Goal: Transaction & Acquisition: Obtain resource

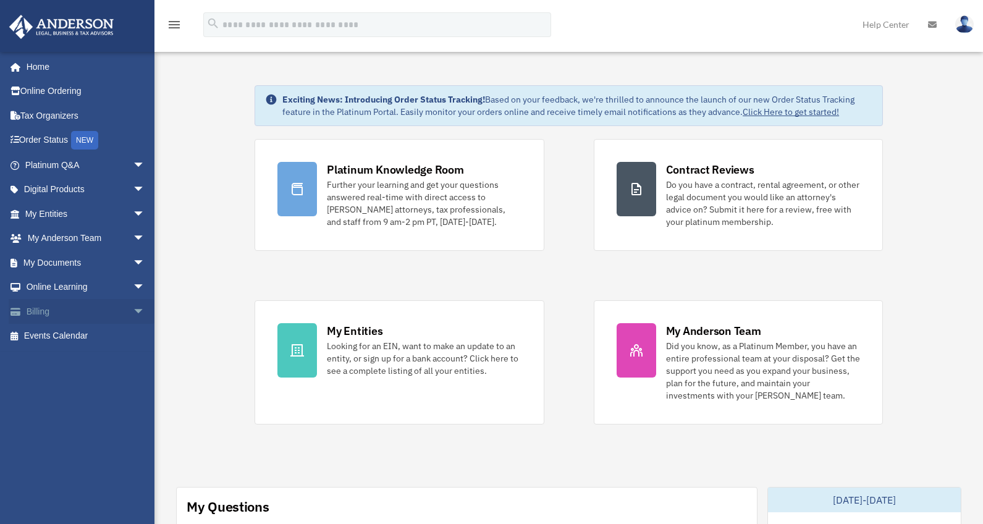
click at [133, 313] on span "arrow_drop_down" at bounding box center [145, 311] width 25 height 25
click at [91, 336] on link "$ Open Invoices" at bounding box center [90, 336] width 146 height 25
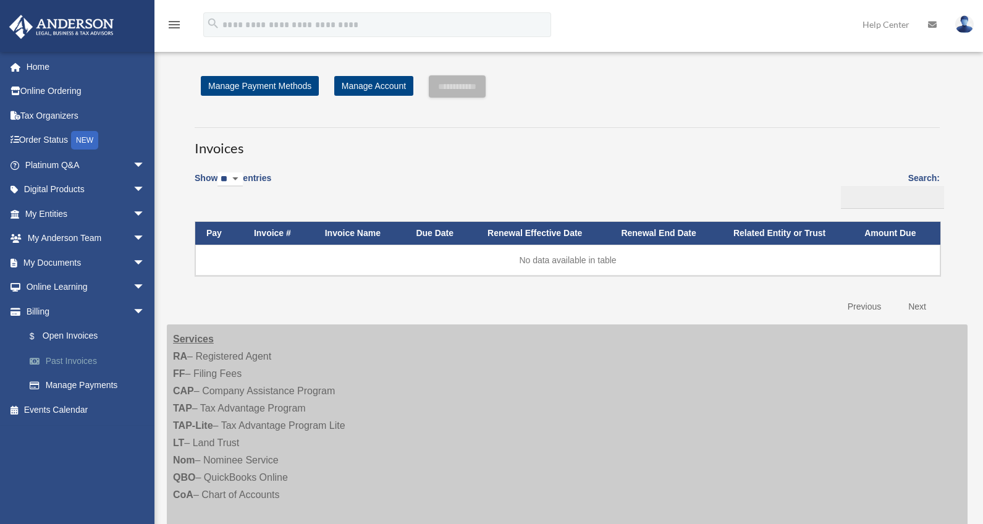
click at [74, 357] on link "Past Invoices" at bounding box center [90, 360] width 146 height 25
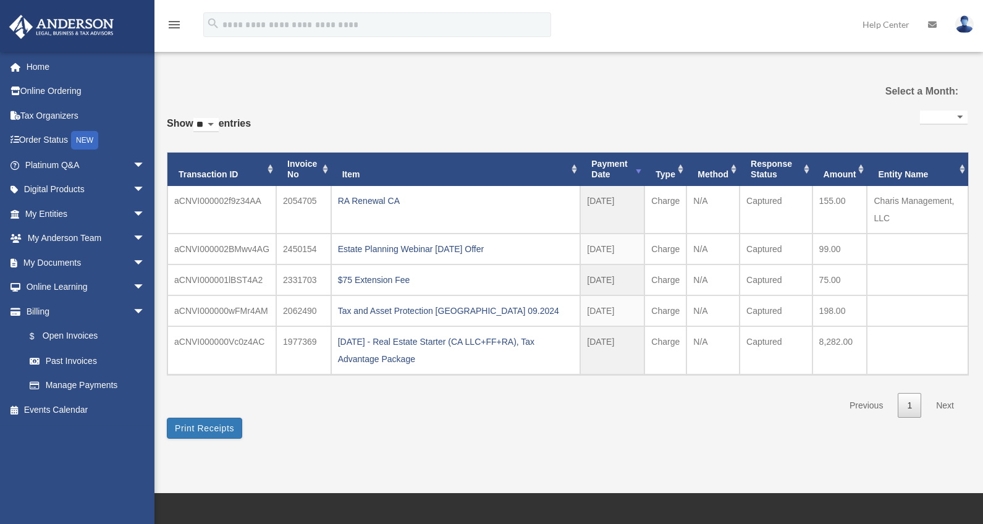
select select
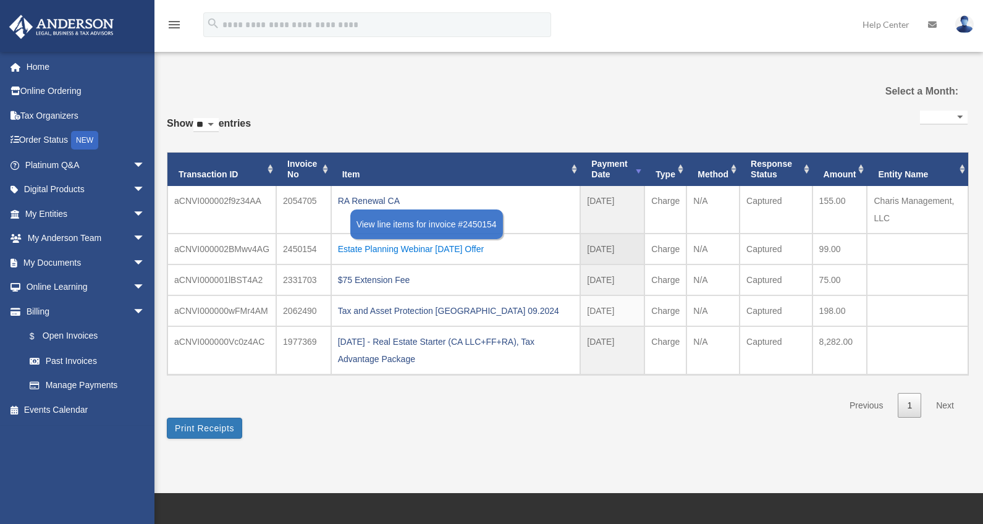
click at [452, 246] on div "Estate Planning Webinar 03.21.2025 Offer" at bounding box center [456, 248] width 236 height 17
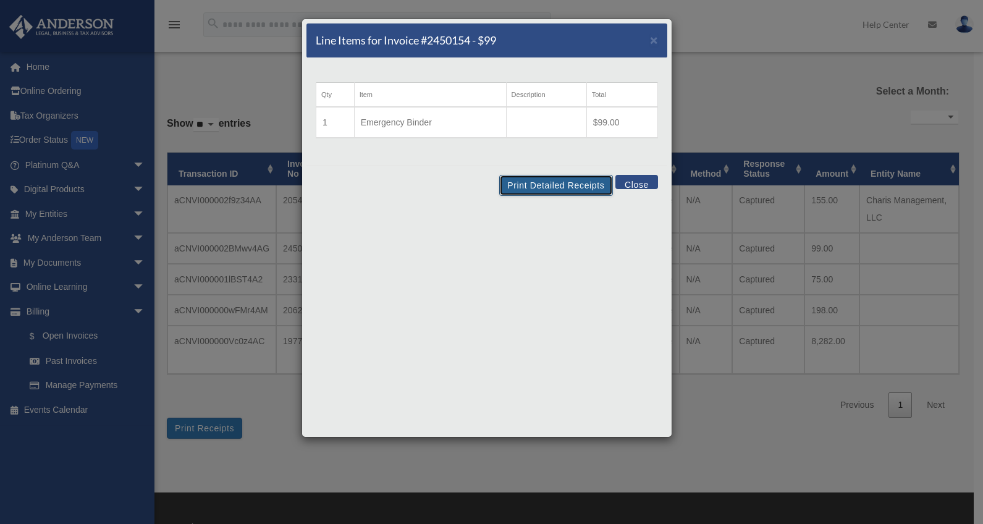
click at [534, 188] on button "Print Detailed Receipts" at bounding box center [555, 185] width 113 height 21
click at [652, 39] on span "×" at bounding box center [654, 40] width 8 height 14
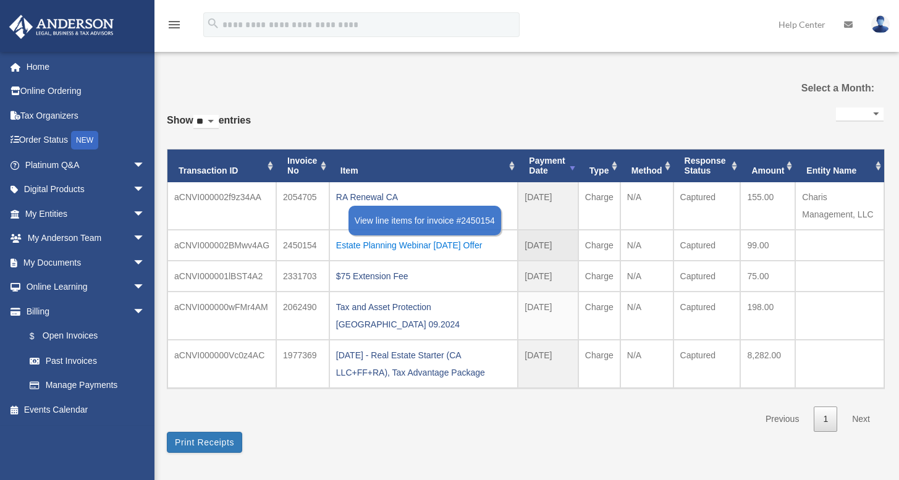
click at [450, 244] on div "Estate Planning Webinar [DATE] Offer" at bounding box center [423, 245] width 175 height 17
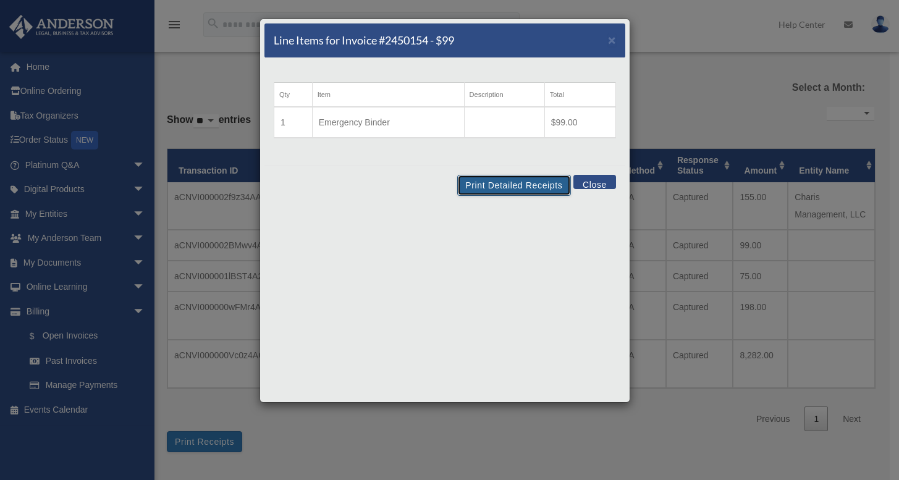
click at [505, 183] on button "Print Detailed Receipts" at bounding box center [513, 185] width 113 height 21
click at [610, 38] on span "×" at bounding box center [612, 40] width 8 height 14
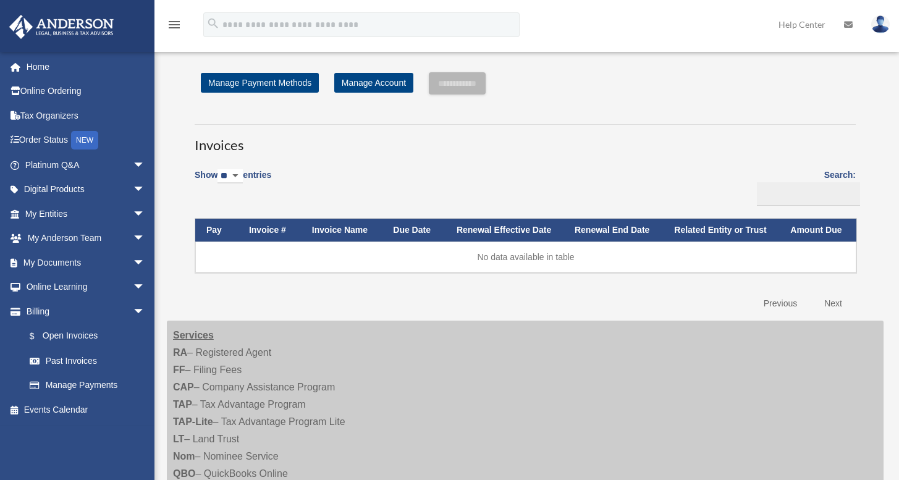
scroll to position [34, 0]
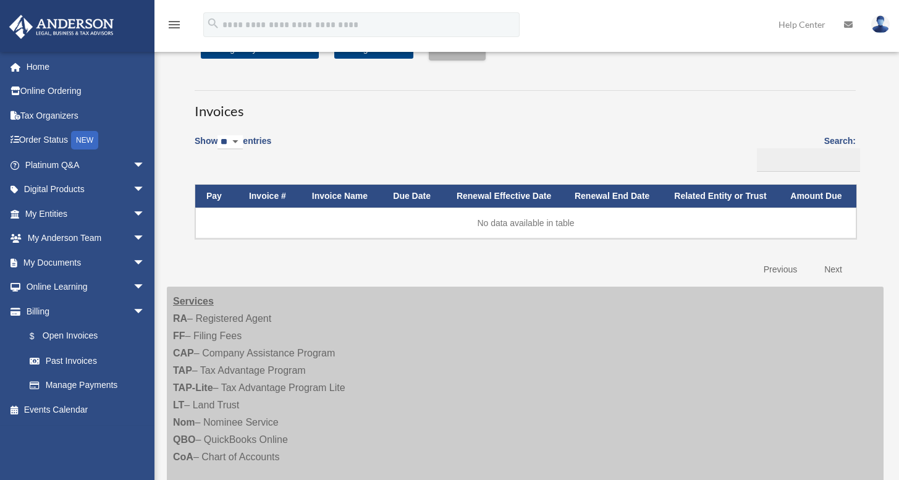
click at [873, 23] on img at bounding box center [880, 24] width 19 height 18
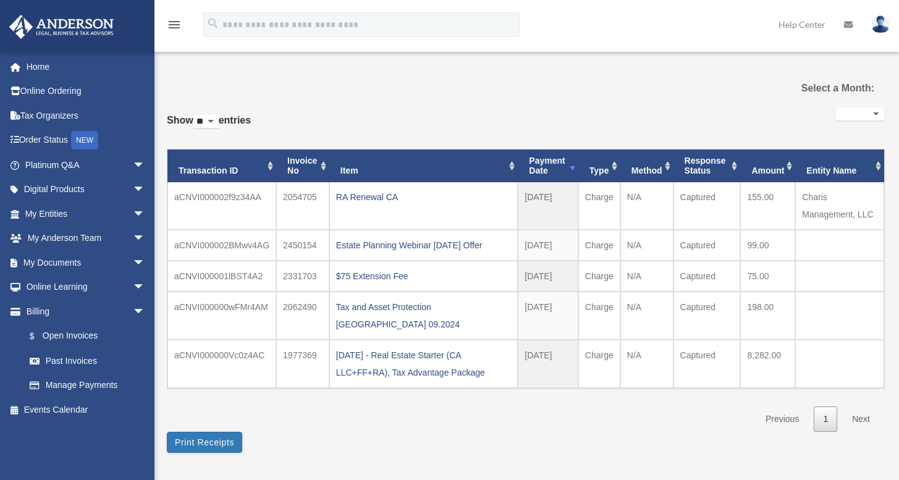
select select
click at [878, 28] on img at bounding box center [880, 24] width 19 height 18
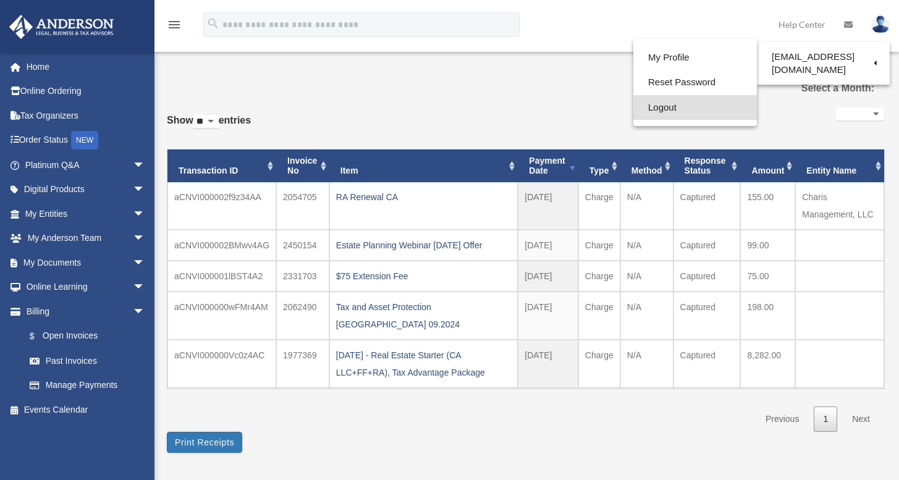
click at [650, 111] on link "Logout" at bounding box center [695, 107] width 124 height 25
